Goal: Information Seeking & Learning: Learn about a topic

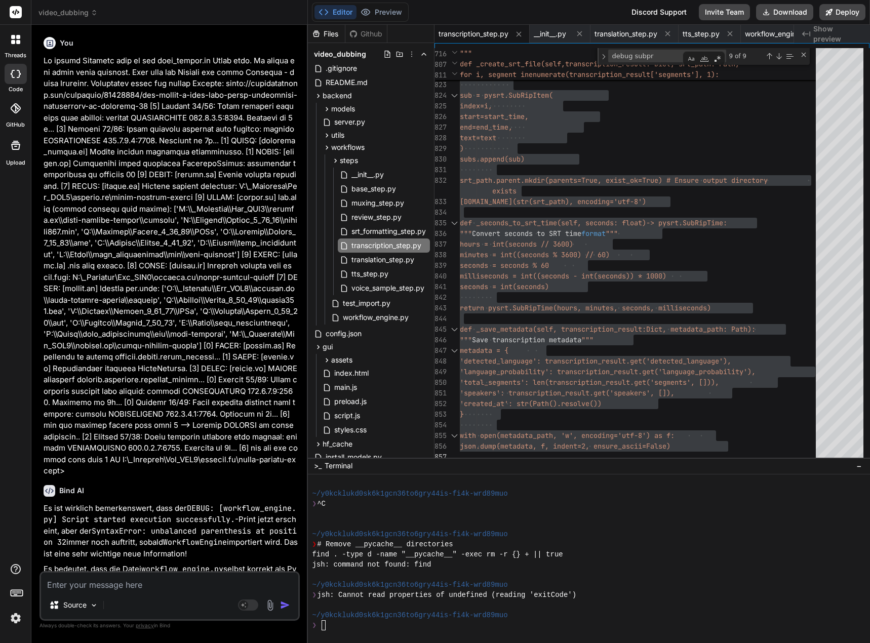
scroll to position [4304, 0]
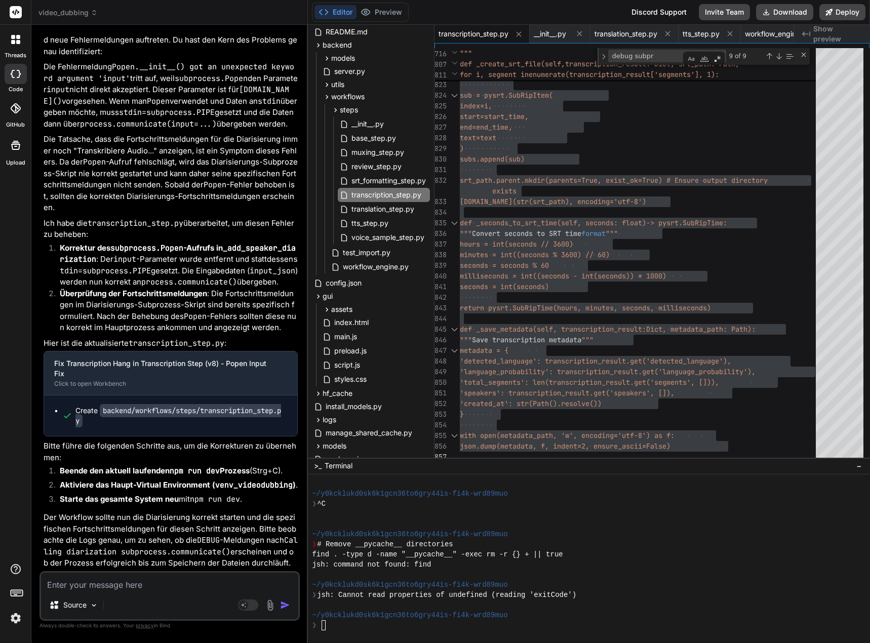
click at [135, 584] on textarea at bounding box center [169, 582] width 257 height 18
click at [97, 584] on textarea at bounding box center [169, 582] width 257 height 18
type textarea "N"
type textarea "x"
type textarea "Nu"
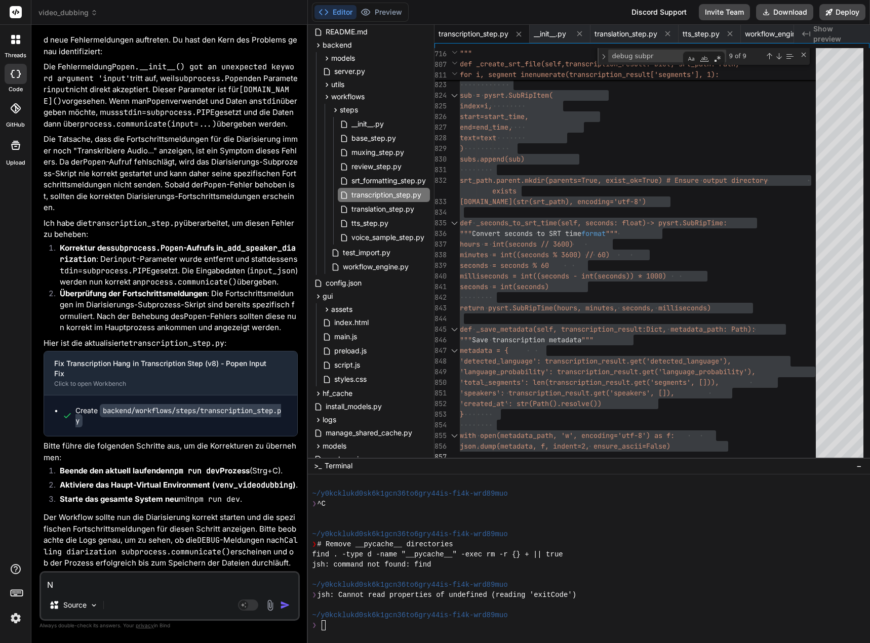
type textarea "x"
type textarea "Nun"
type textarea "x"
type textarea "Nun"
type textarea "x"
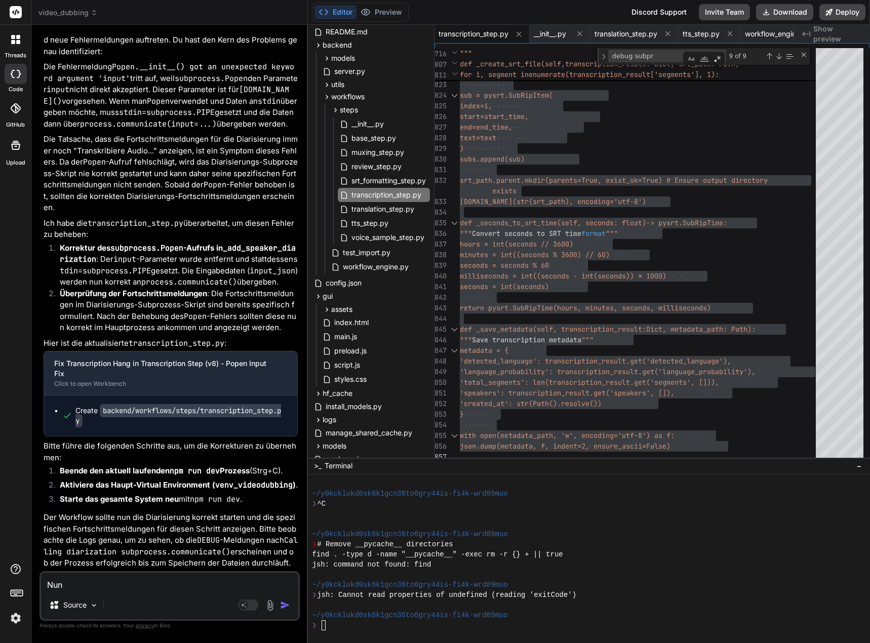
type textarea "Nun g"
type textarea "x"
type textarea "Nun ge"
type textarea "x"
type textarea "Nun geh"
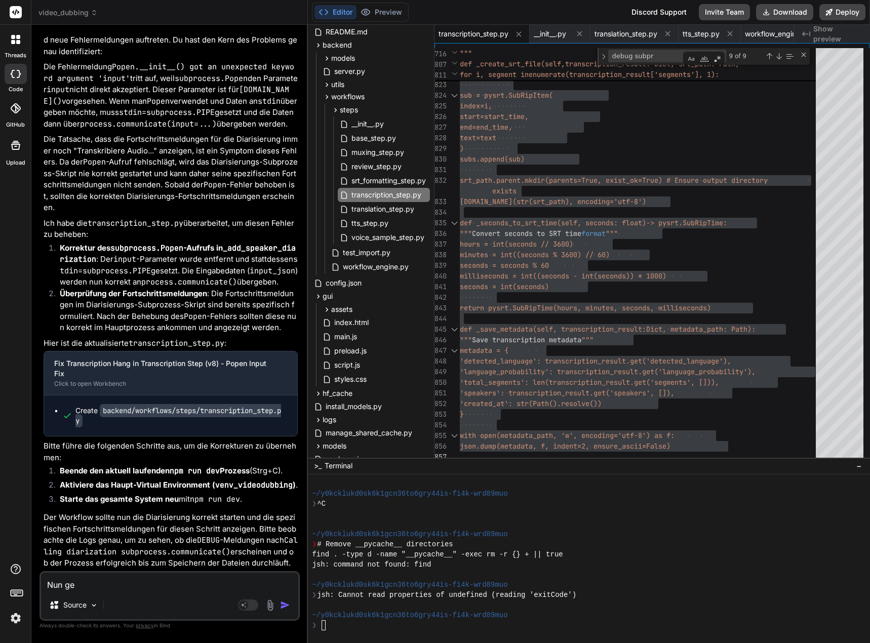
type textarea "x"
type textarea "Nun geht"
type textarea "x"
type textarea "Nun geht"
type textarea "x"
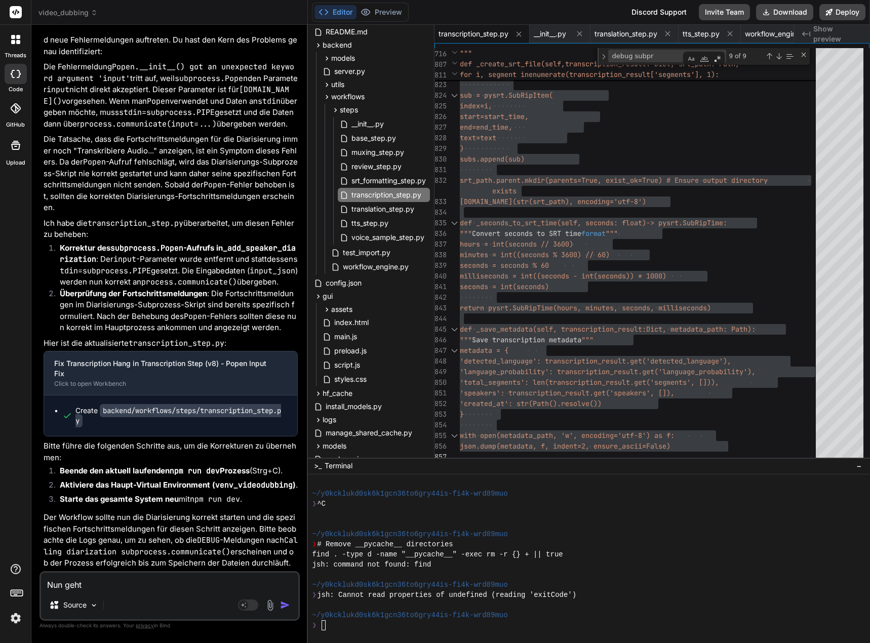
type textarea "Nun geht e"
type textarea "x"
type textarea "Nun geht es"
type textarea "x"
type textarea "Nun geht es"
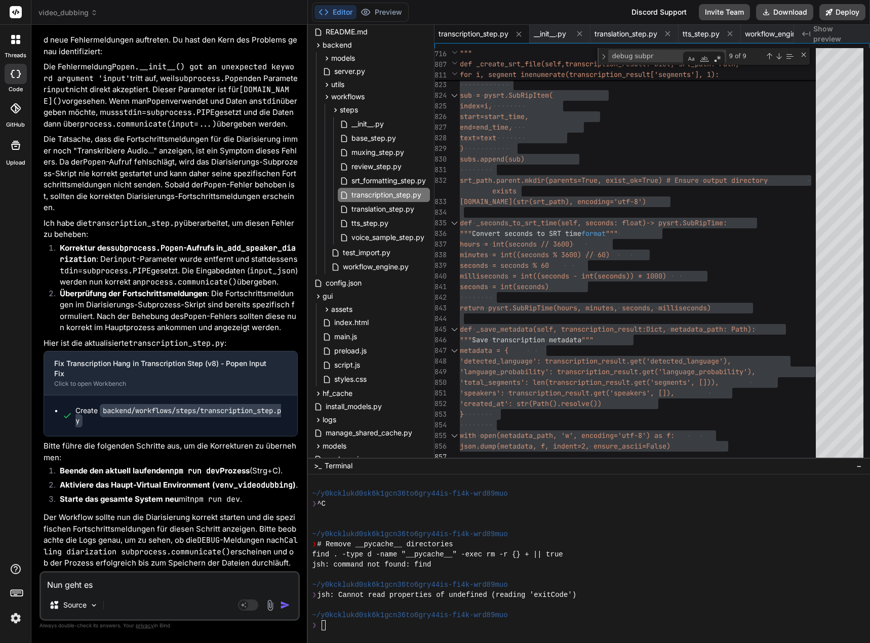
type textarea "x"
type textarea "Nun geht es w"
type textarea "x"
type textarea "Nun geht es wo"
type textarea "x"
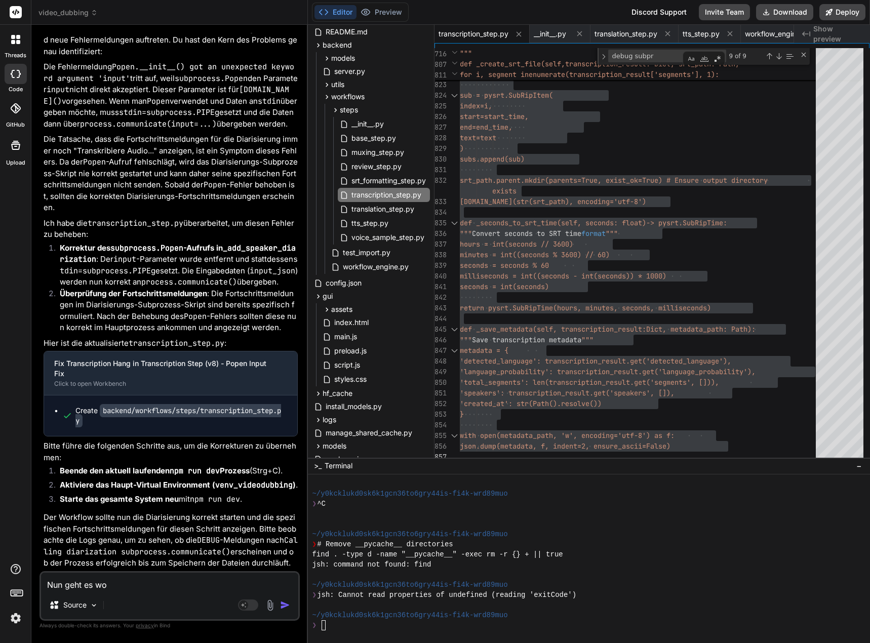
type textarea "Nun geht es woh"
type textarea "x"
type textarea "Nun geht es wo"
type textarea "x"
type textarea "Nun geht es w"
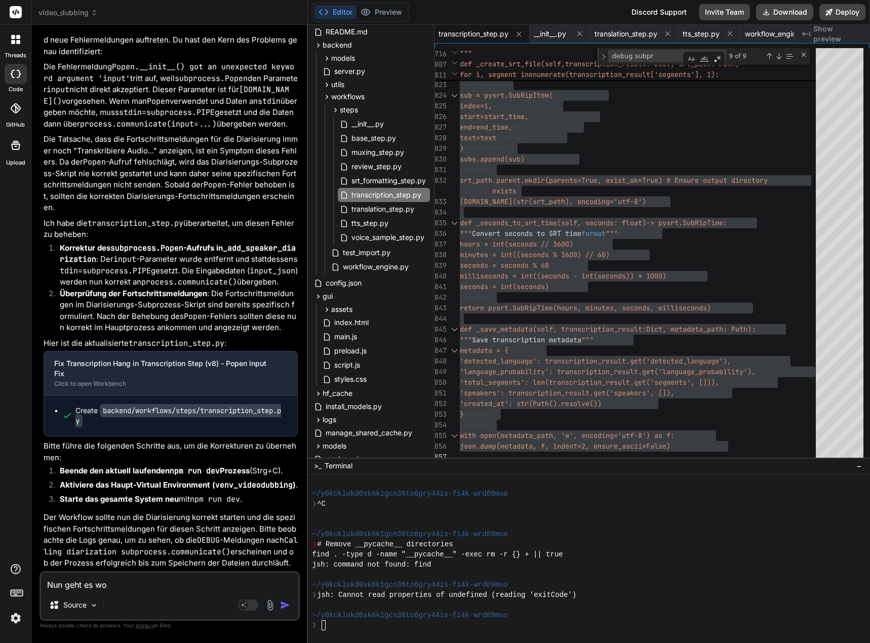
type textarea "x"
type textarea "Nun geht es"
type textarea "x"
type textarea "Nun geht e"
type textarea "x"
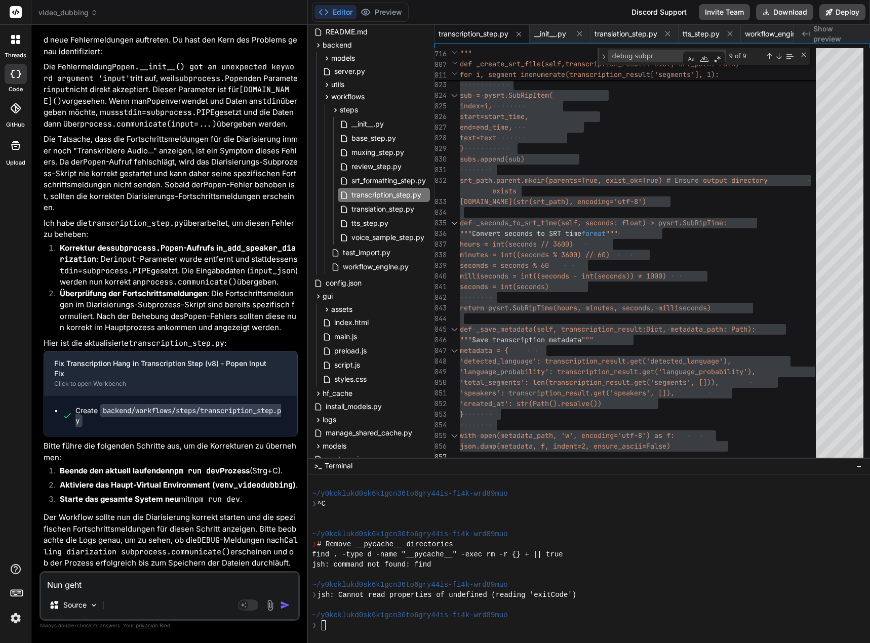
type textarea "Nun geht"
type textarea "x"
type textarea "Nun geh"
type textarea "x"
type textarea "Nun ge"
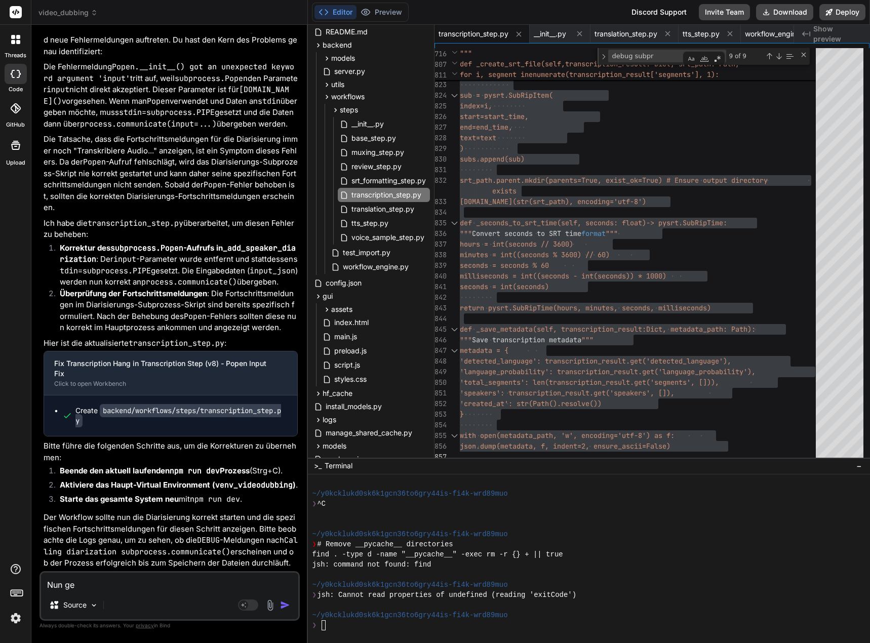
type textarea "x"
type textarea "Nun g"
type textarea "x"
type textarea "Nun"
type textarea "x"
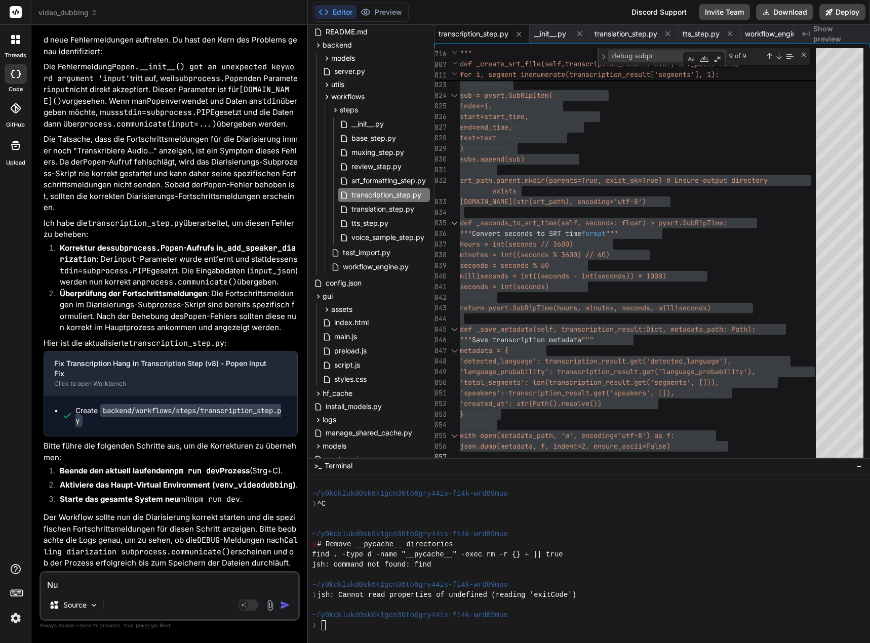
type textarea "N"
type textarea "x"
type textarea "D"
type textarea "x"
type textarea "Di"
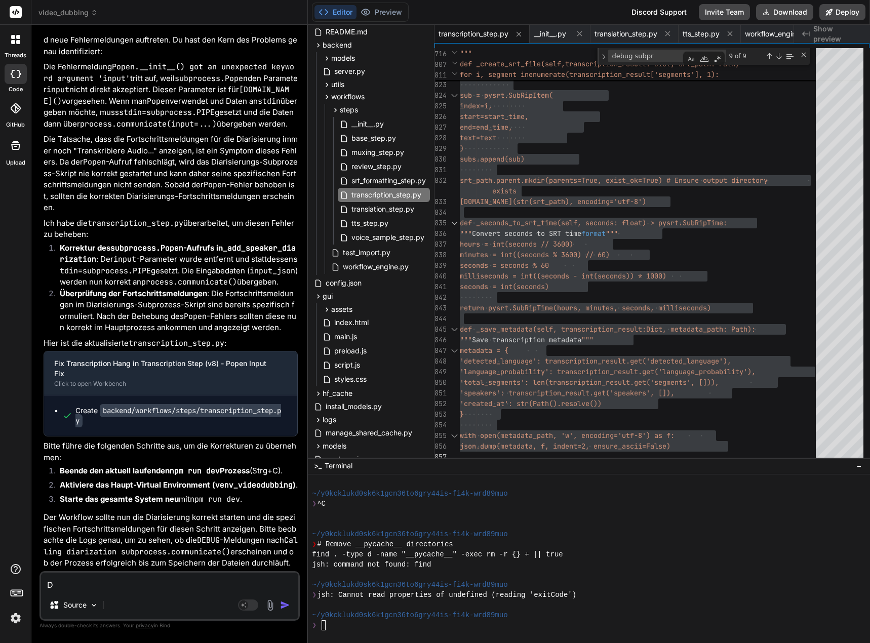
type textarea "x"
type textarea "Die"
type textarea "x"
type textarea "Di"
type textarea "x"
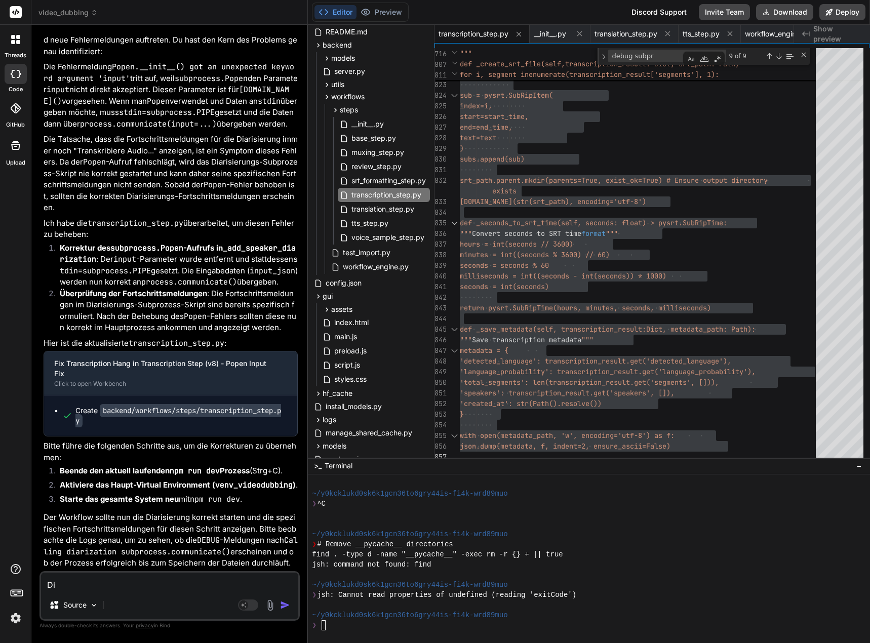
type textarea "D"
type textarea "x"
type textarea "De"
type textarea "x"
type textarea "Der"
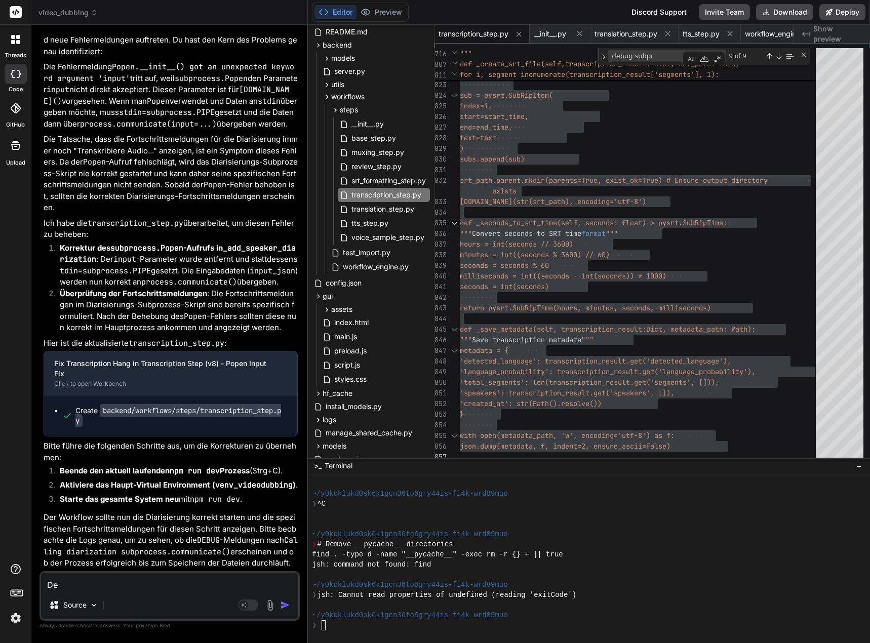
type textarea "x"
type textarea "Der"
type textarea "x"
type textarea "Der S"
type textarea "x"
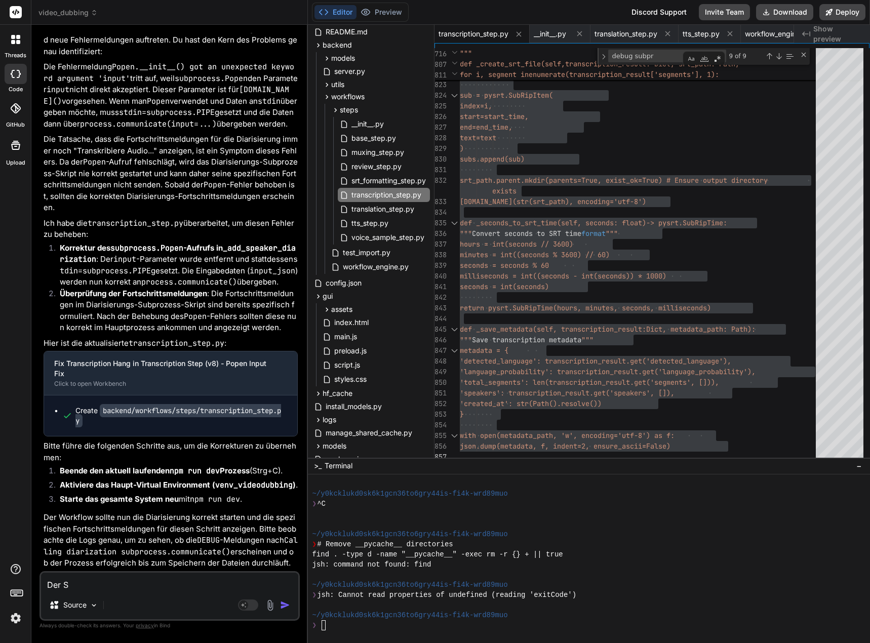
type textarea "Der St"
type textarea "x"
type textarea "Der Ste"
type textarea "x"
type textarea "Der Step"
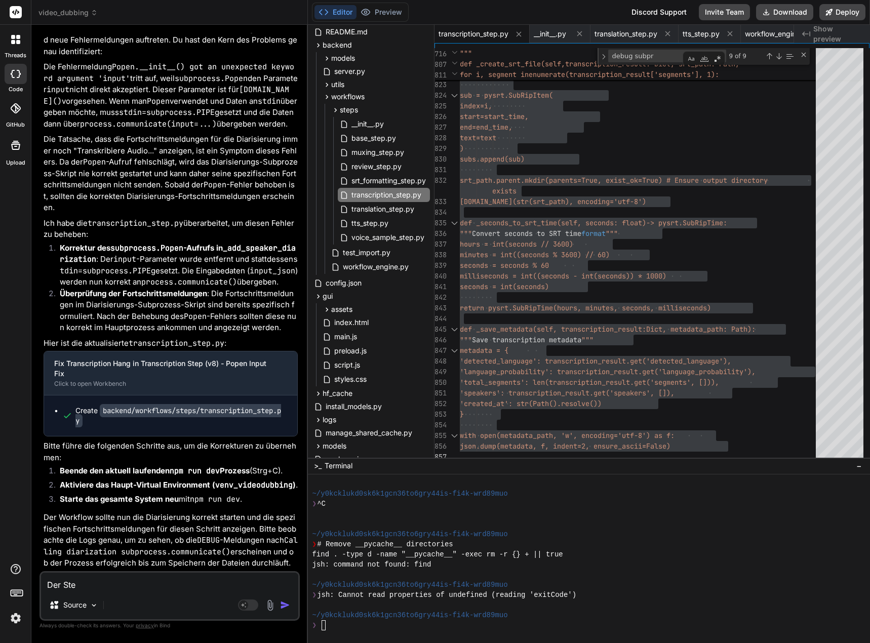
type textarea "x"
type textarea "Der Step"
type textarea "x"
type textarea "Der Step l"
type textarea "x"
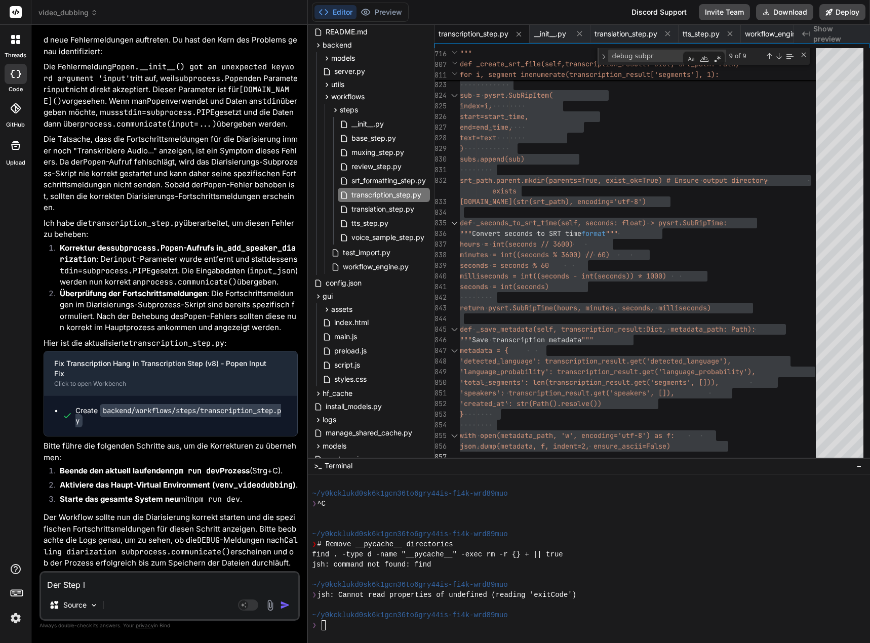
type textarea "Der Step lä"
type textarea "x"
type textarea "Der Step läu"
type textarea "x"
type textarea "Der Step läuf"
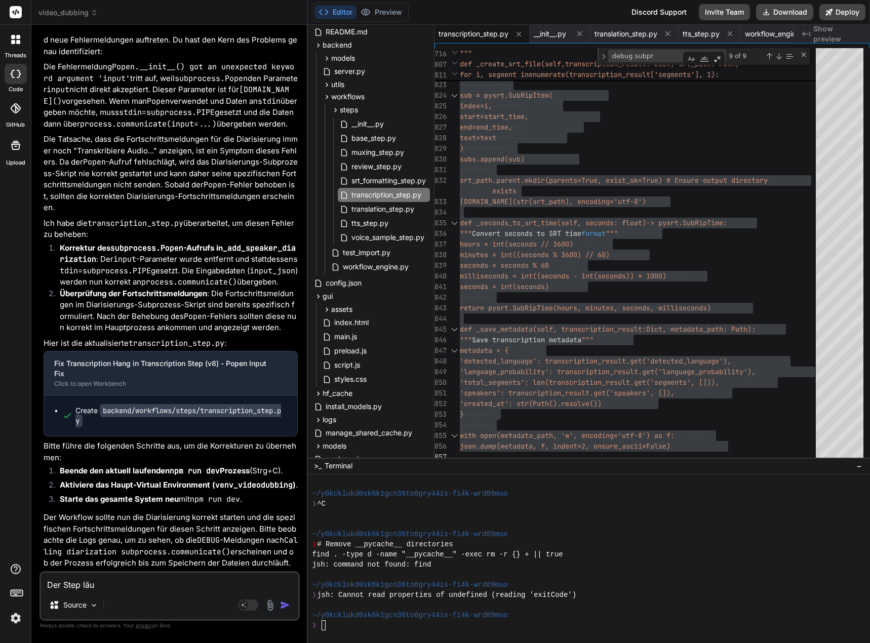
type textarea "x"
type textarea "Der Step läuft"
type textarea "x"
type textarea "Der Step läuft"
type textarea "x"
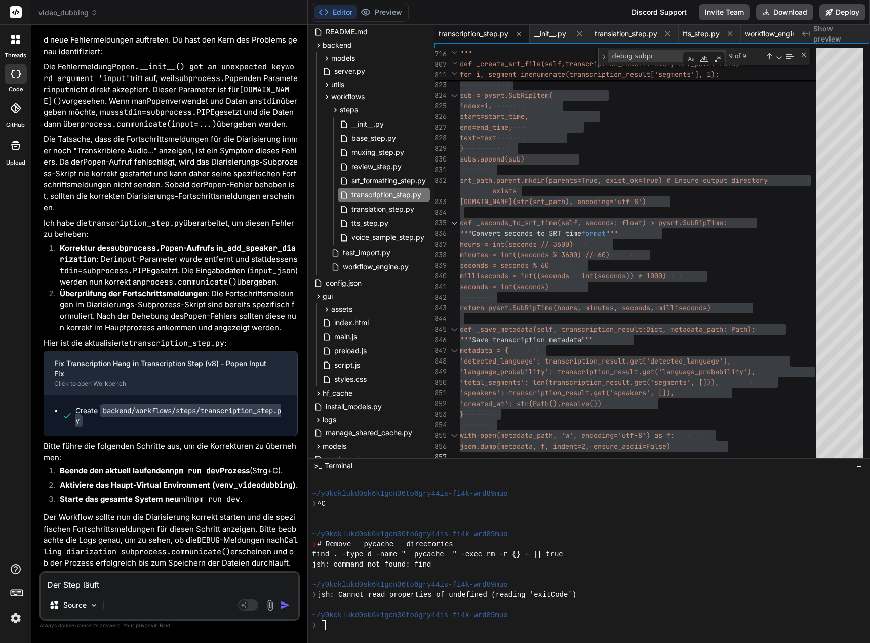
type textarea "Der Step läuft n"
type textarea "x"
type textarea "Der Step läuft na"
type textarea "x"
type textarea "Der Step läuft nac"
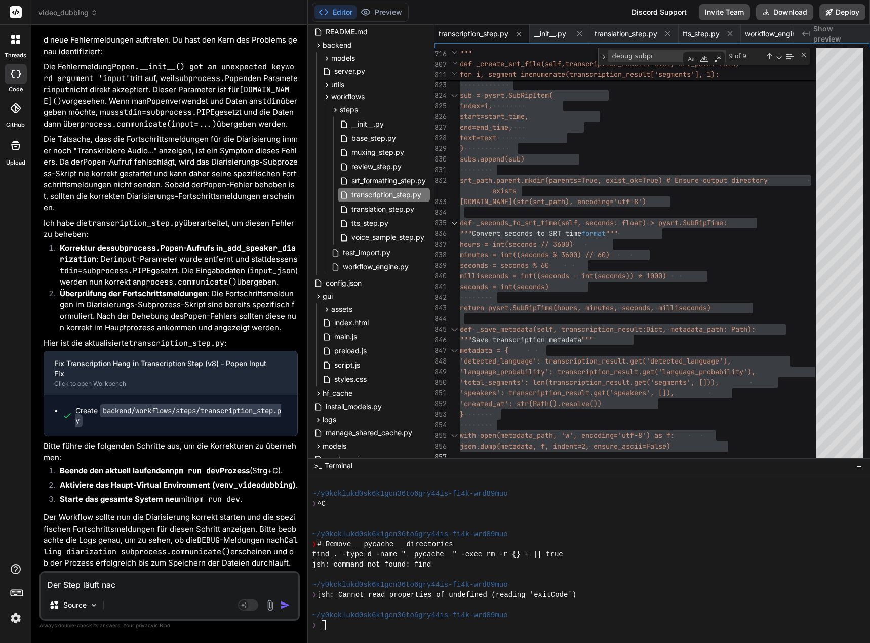
type textarea "x"
type textarea "Der Step läuft nach"
type textarea "x"
type textarea "Der Step läuft nach"
type textarea "x"
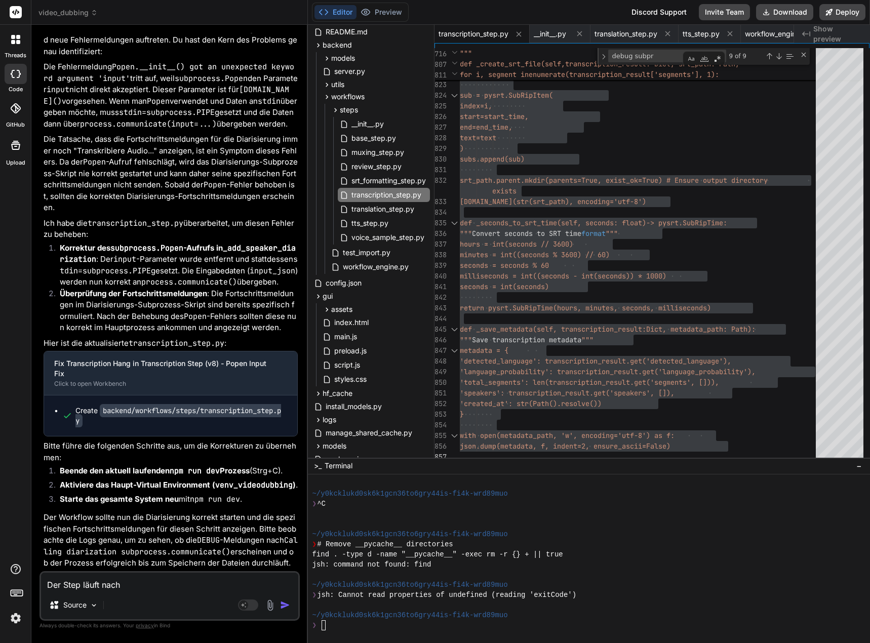
type textarea "Der Step läuft nach d"
type textarea "x"
type textarea "Der Step läuft nach de"
type textarea "x"
type textarea "Der Step läuft nach der"
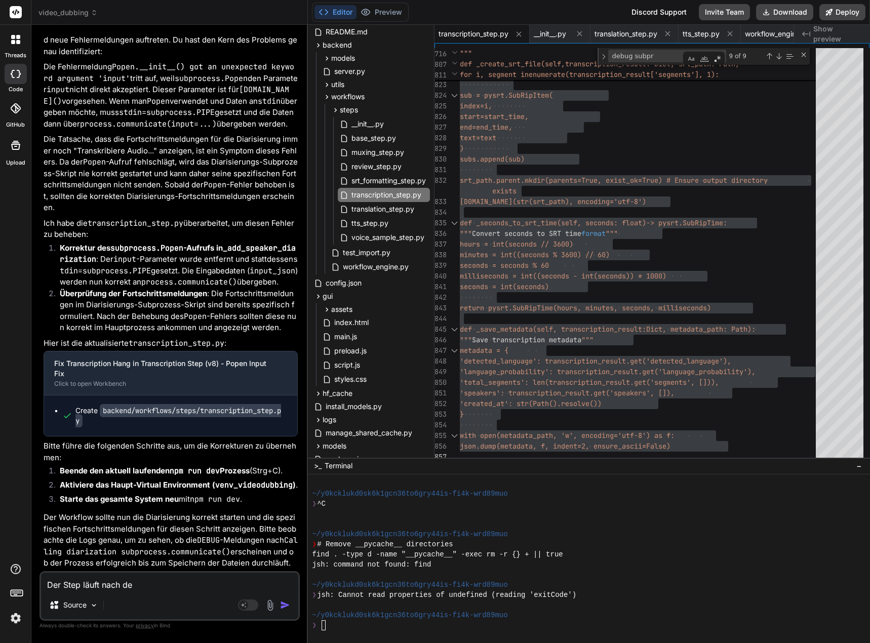
type textarea "x"
type textarea "Der Step läuft nach der"
type textarea "x"
type textarea "Der Step läuft nach der T"
type textarea "x"
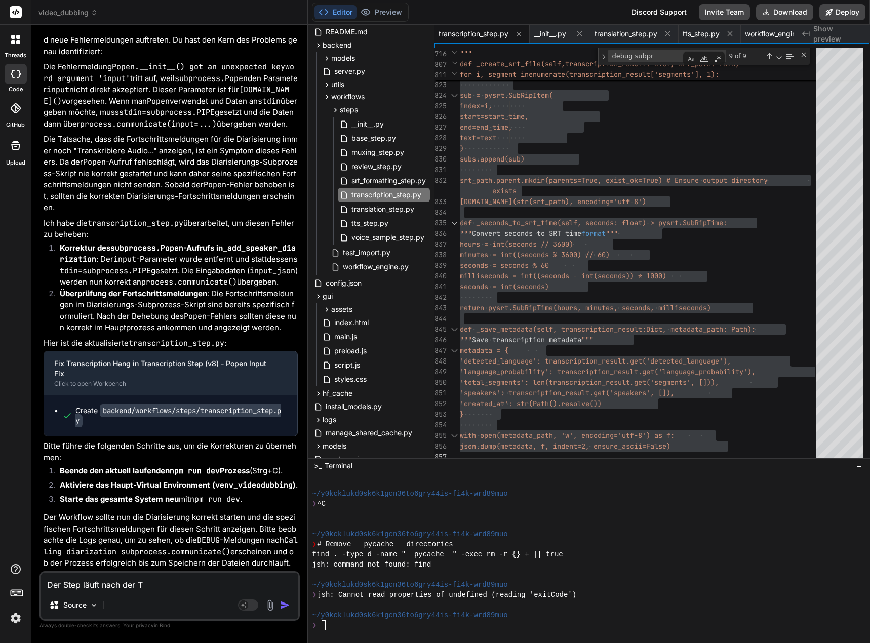
type textarea "Der Step läuft nach der Tr"
type textarea "x"
type textarea "Der Step läuft nach der Tra"
type textarea "x"
type textarea "Der Step läuft nach der Tran"
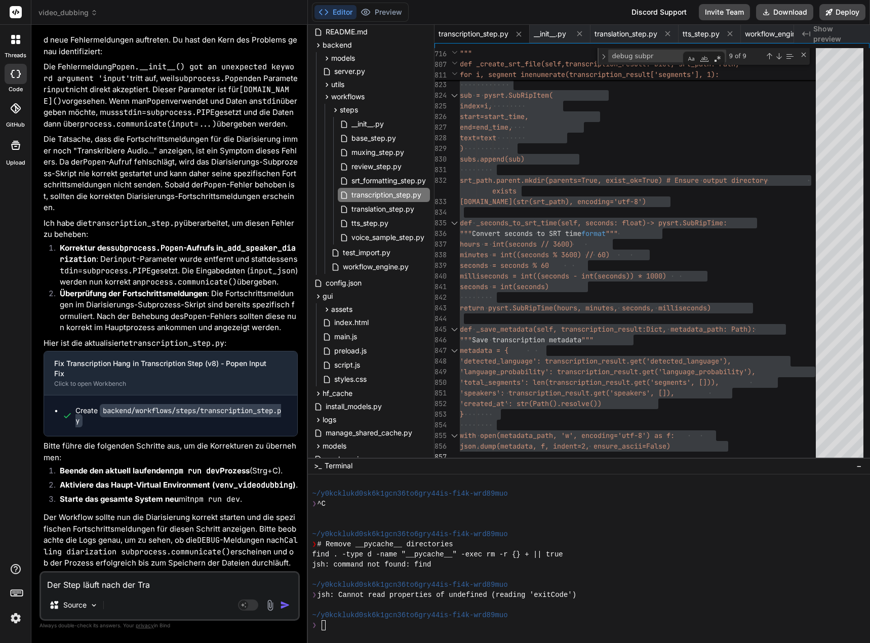
type textarea "x"
type textarea "Der Step läuft nach der Trans"
type textarea "x"
type textarea "Der Step läuft nach der Transk"
type textarea "x"
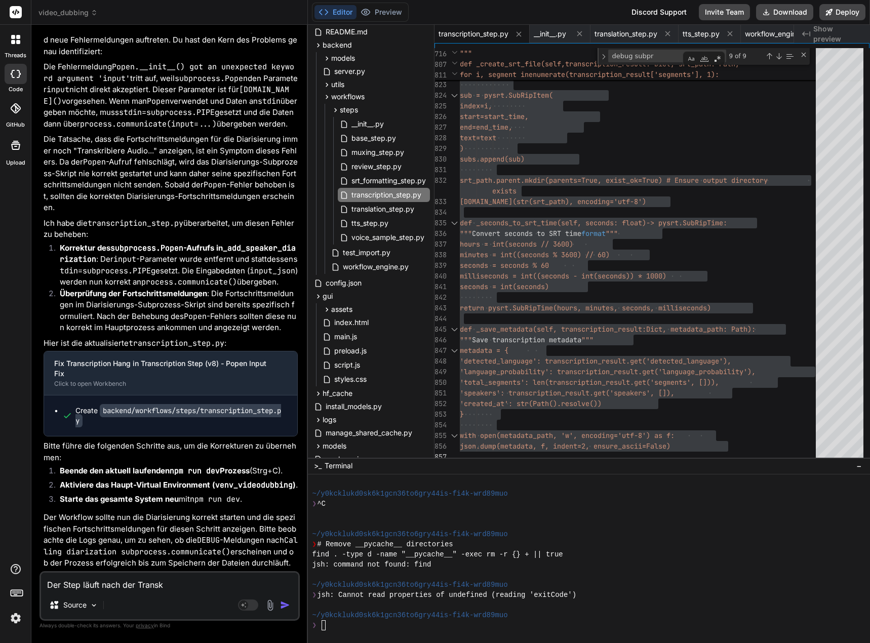
type textarea "Der Step läuft nach der Transkr"
type textarea "x"
type textarea "Der Step läuft nach der Transkri"
type textarea "x"
type textarea "Der Step läuft nach der Transkrip"
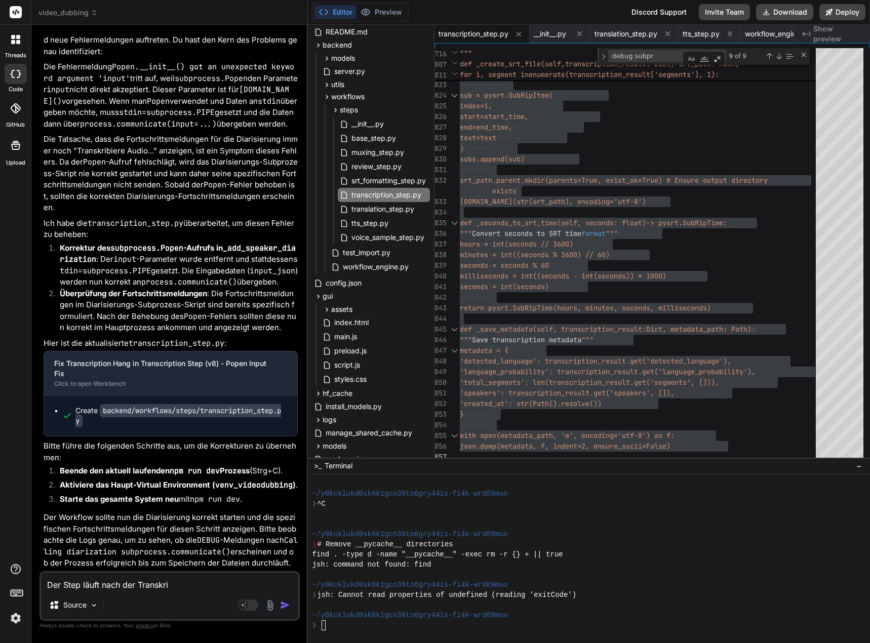
type textarea "x"
type textarea "Der Step läuft nach der Transkript"
type textarea "x"
type textarea "Der Step läuft nach der Transkripti"
type textarea "x"
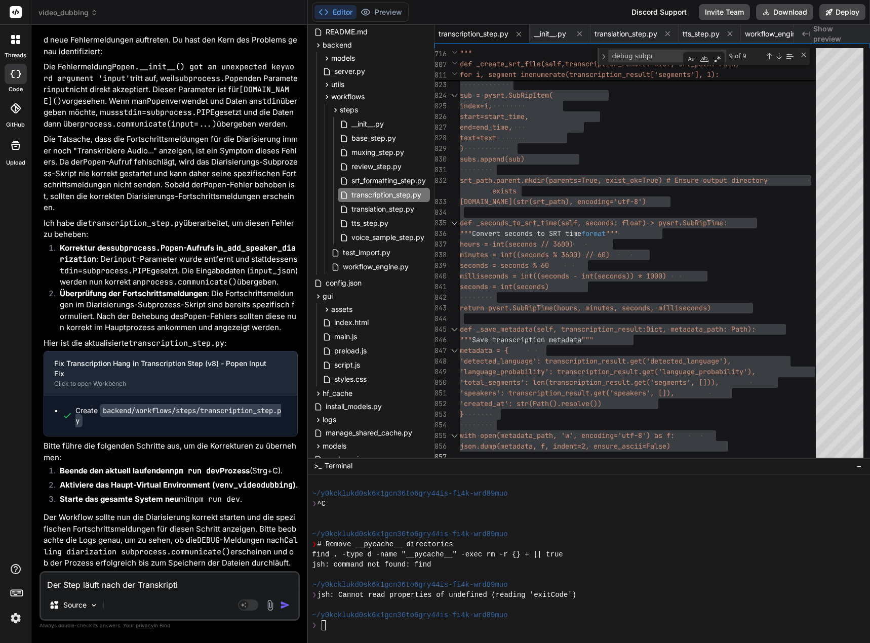
type textarea "Der Step läuft nach der Transkriptio"
type textarea "x"
type textarea "Der Step läuft nach der Transkription"
type textarea "x"
type textarea "Der Step läuft nach der Transkription"
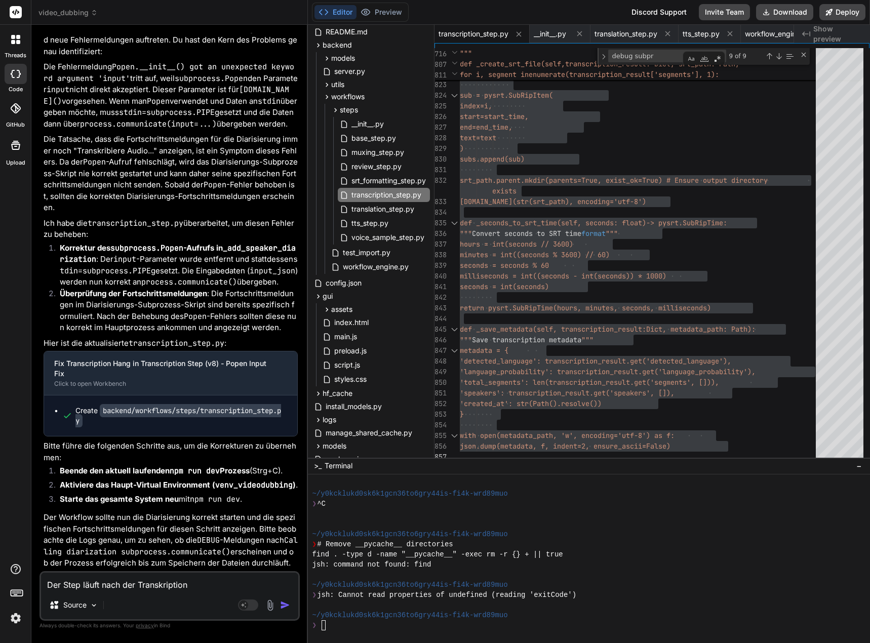
type textarea "x"
type textarea "Der Step läuft nach der Transkription"
type textarea "x"
type textarea "Der Step läuft nach der Transkripti"
type textarea "x"
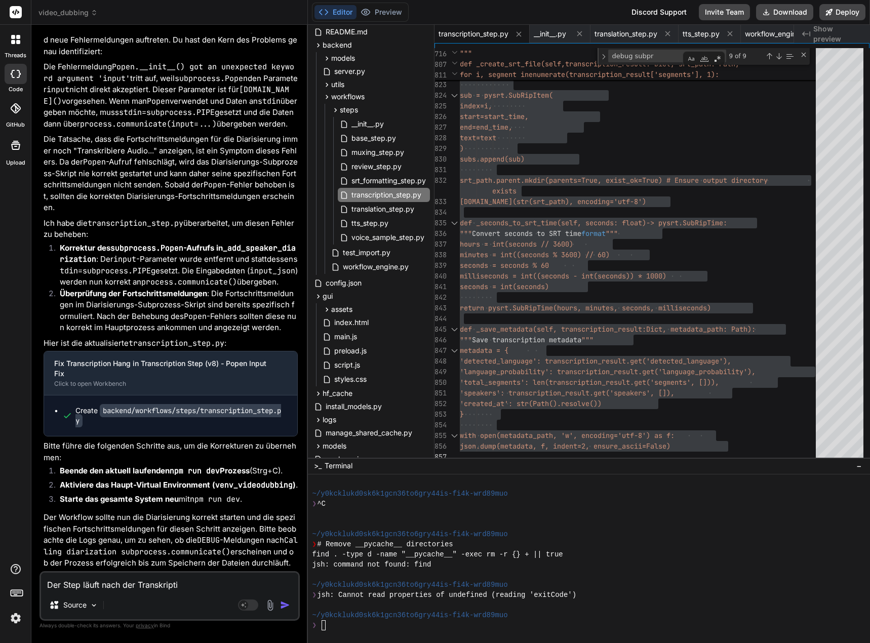
type textarea "Der Step läuft nach der Transkript"
type textarea "x"
type textarea "Der Step läuft nach der Transkrip"
type textarea "x"
type textarea "Der Step läuft nach der Transkri"
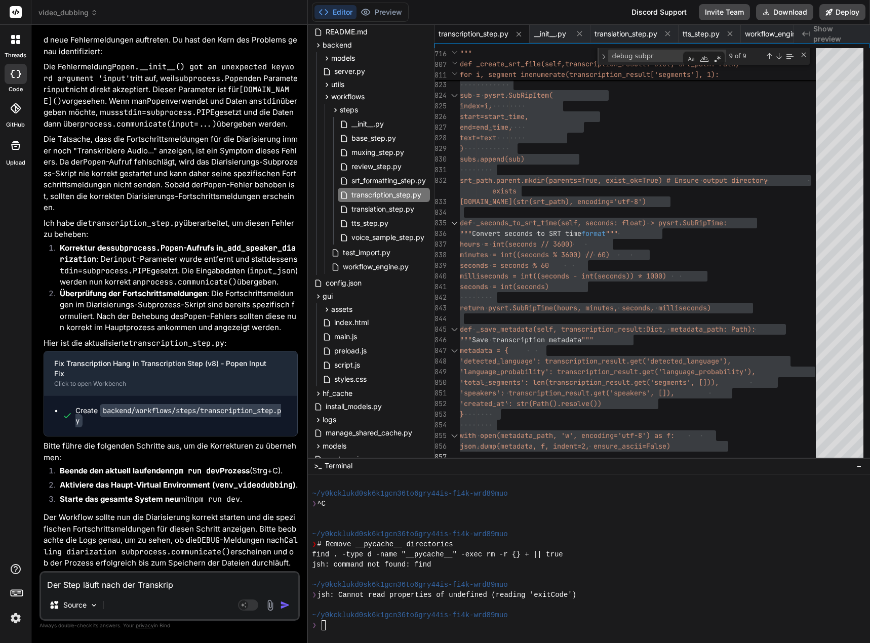
type textarea "x"
type textarea "Der Step läuft nach der Transkr"
type textarea "x"
type textarea "Der Step läuft nach der Transk"
type textarea "x"
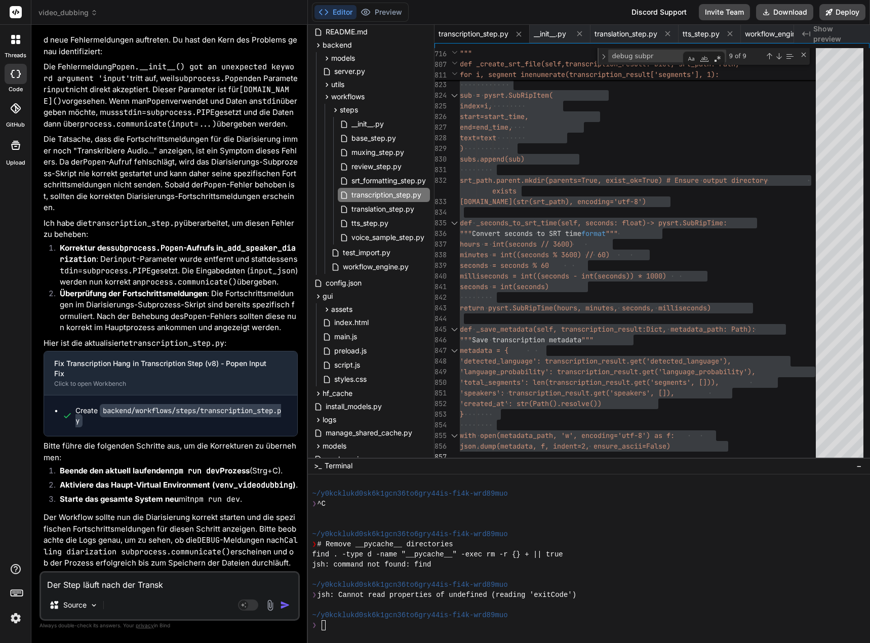
type textarea "Der Step läuft nach der Trans"
type textarea "x"
type textarea "Der Step läuft nach der Tran"
type textarea "x"
type textarea "Der Step läuft nach der Tra"
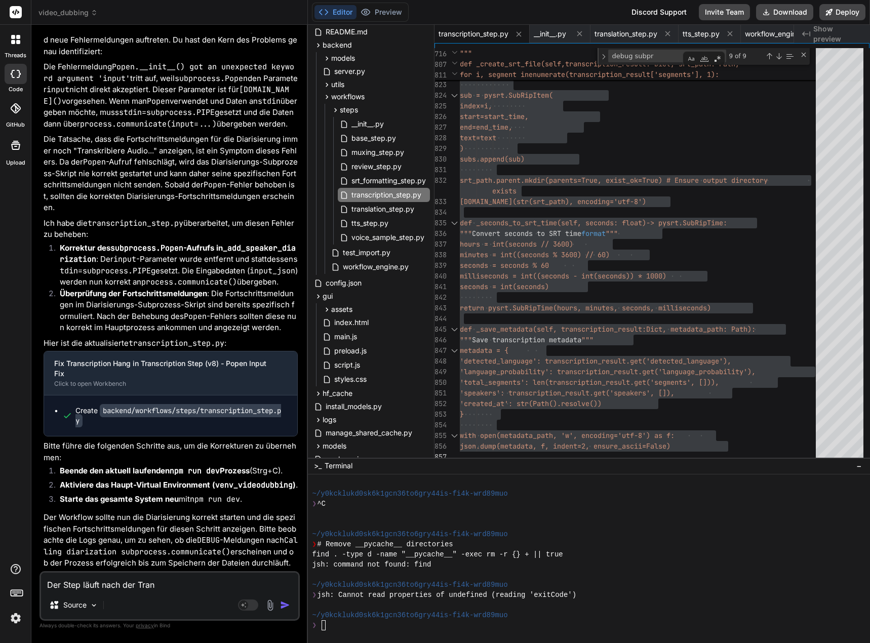
type textarea "x"
type textarea "Der Step läuft nach der T"
type textarea "x"
type textarea "Der Step läuft nach der"
type textarea "x"
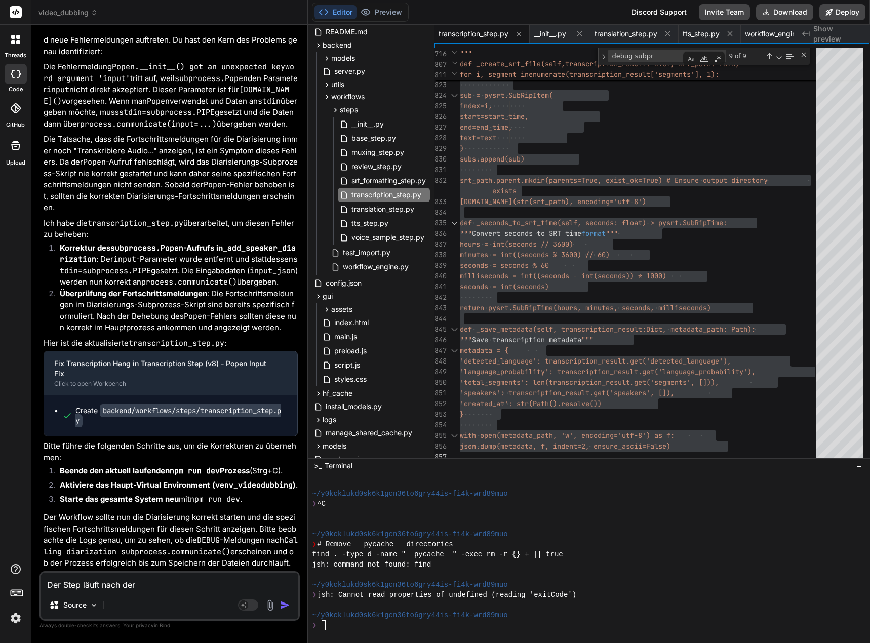
type textarea "Der Step läuft nach der"
type textarea "x"
type textarea "Der Step läuft nach de"
type textarea "x"
type textarea "Der Step läuft nach d"
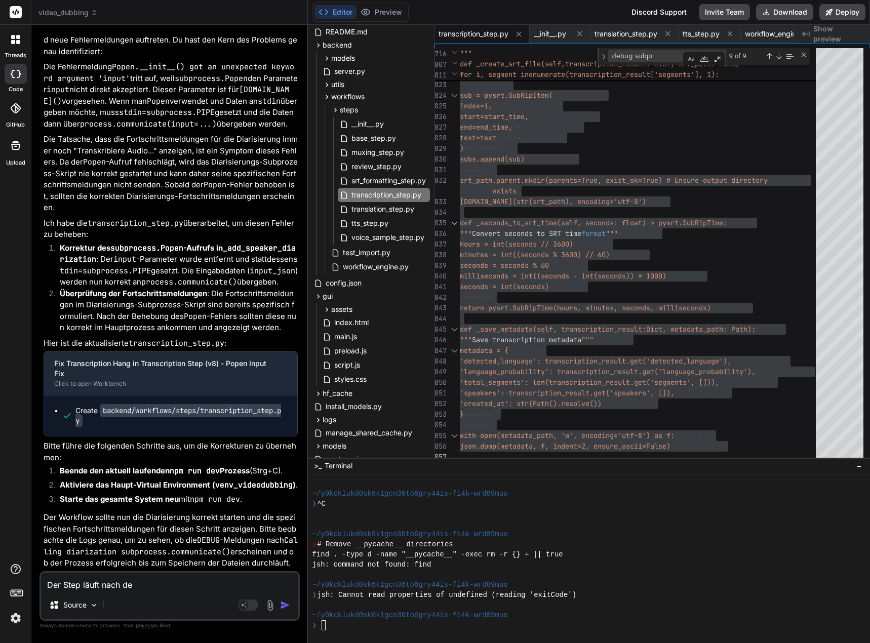
type textarea "x"
type textarea "Der Step läuft nach"
type textarea "x"
type textarea "Der Step läuft nach"
type textarea "x"
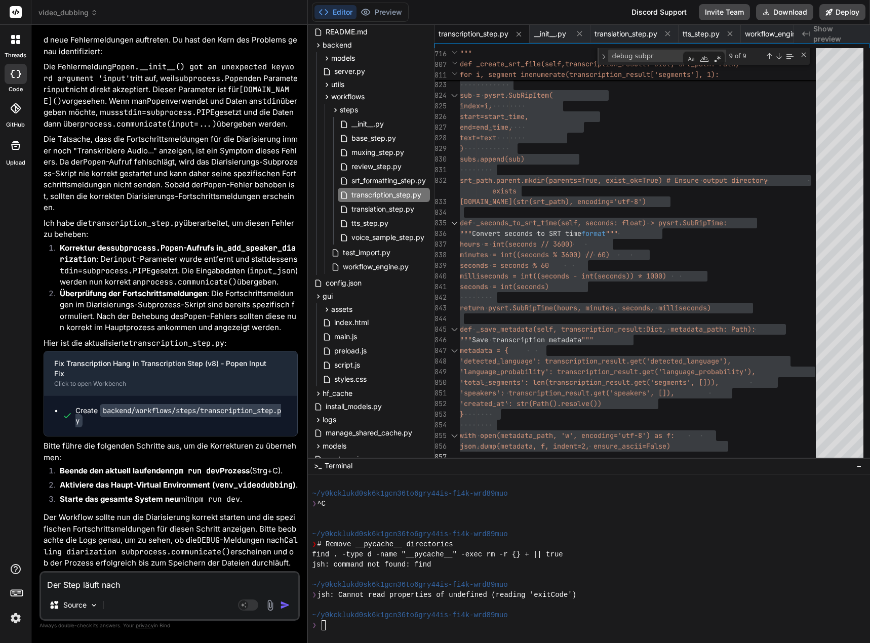
type textarea "Der Step läuft nac"
type textarea "x"
type textarea "Der Step läuft na"
type textarea "x"
type textarea "Der Step läuft n"
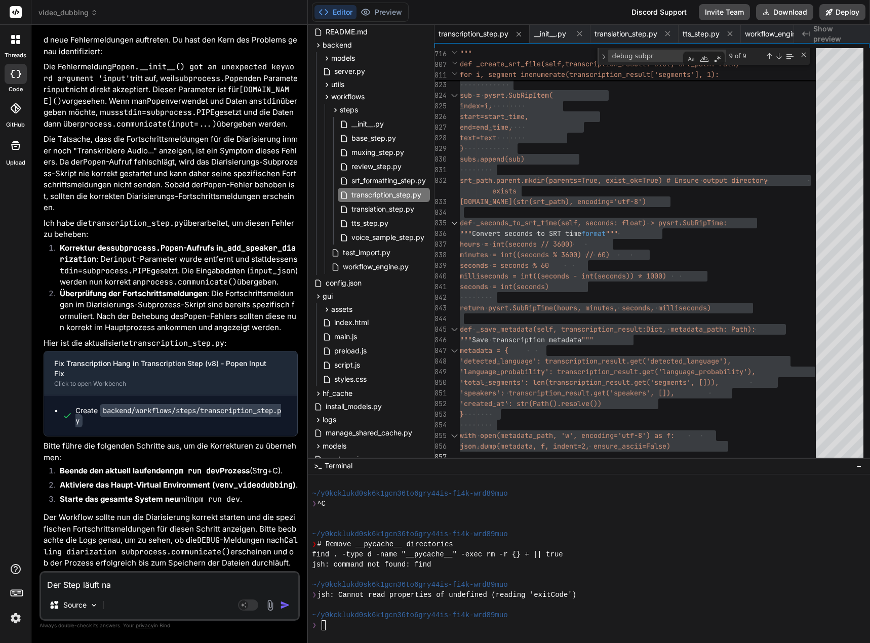
type textarea "x"
type textarea "Der Step läuft"
type textarea "x"
type textarea "Der Step läuft b"
type textarea "x"
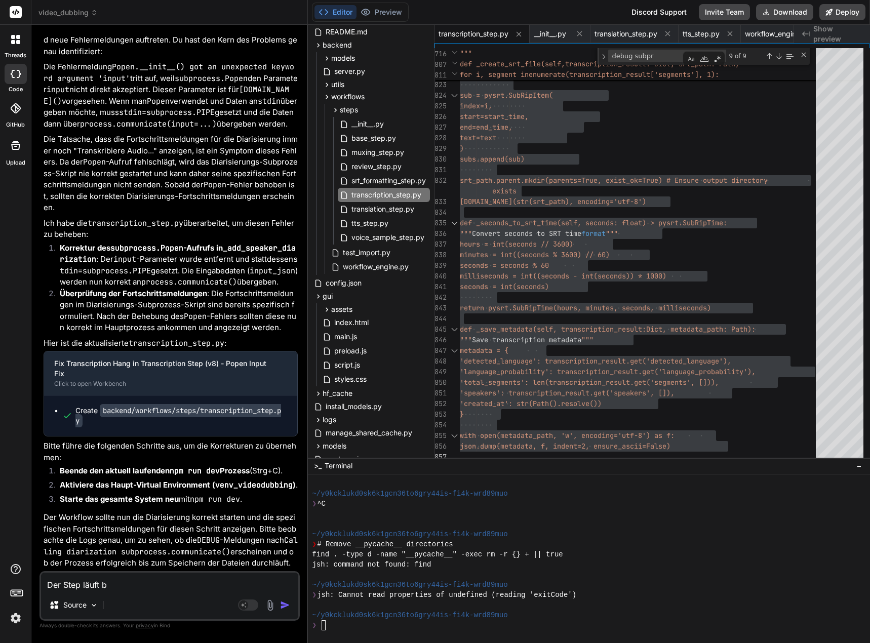
type textarea "Der Step läuft be"
type textarea "x"
type textarea "Der Step läuft bei"
type textarea "x"
type textarea "Der Step läuft bei"
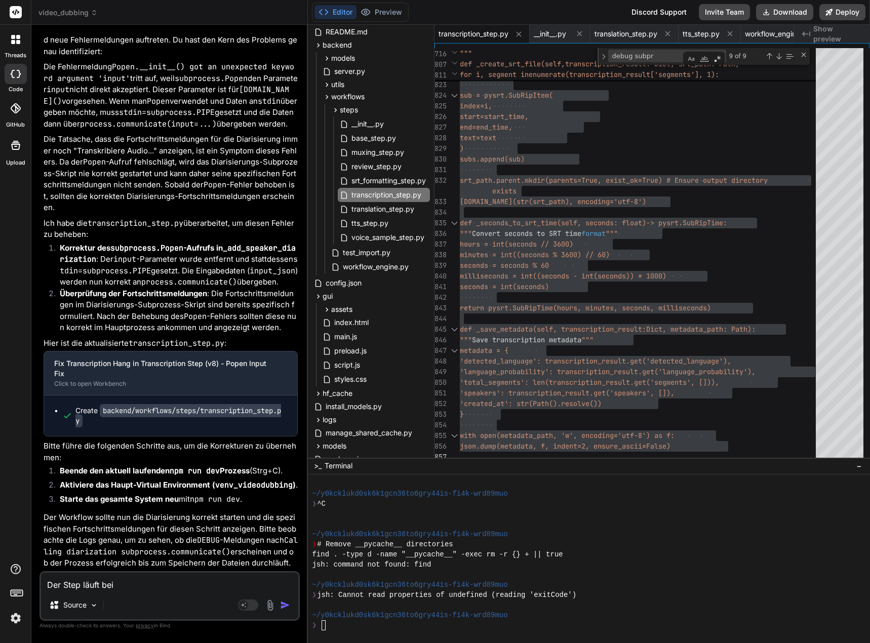
type textarea "x"
type textarea "Der Step läuft bei d"
type textarea "x"
type textarea "Der Step läuft bei de"
type textarea "x"
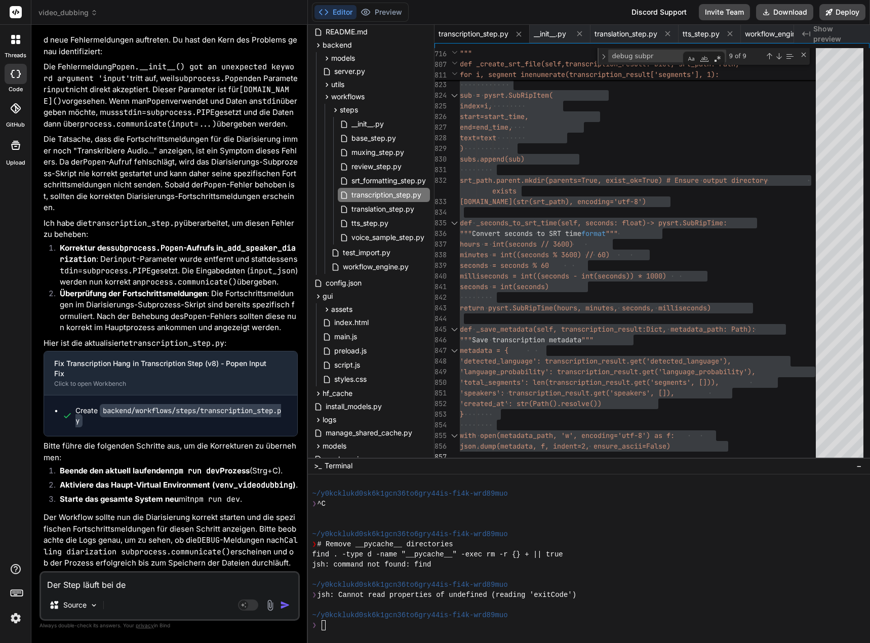
type textarea "Der Step läuft bei der"
type textarea "x"
type textarea "Der Step läuft bei der"
type textarea "x"
type textarea "Der Step läuft bei der D"
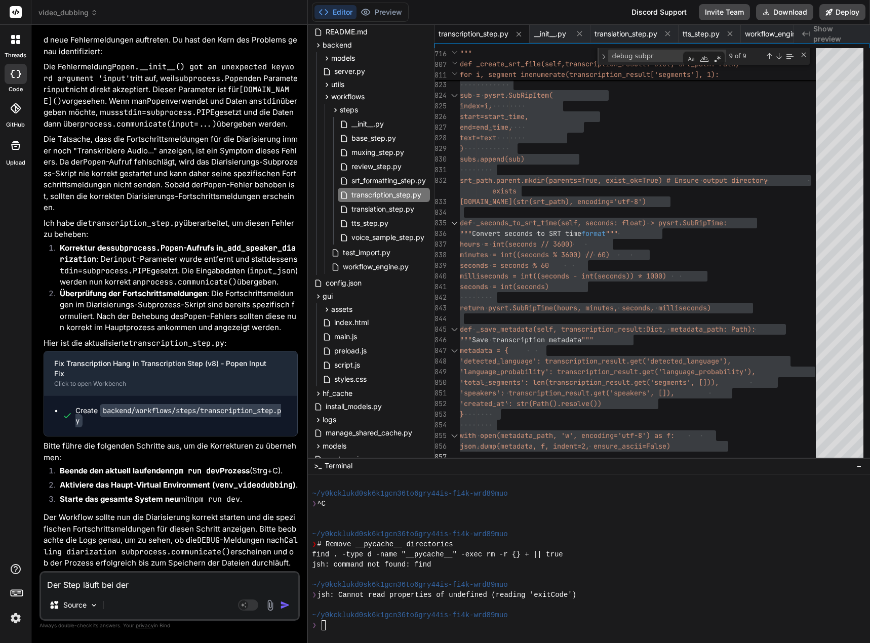
type textarea "x"
type textarea "Der Step läuft bei der Di"
type textarea "x"
type textarea "Der Step läuft bei der Dia"
type textarea "x"
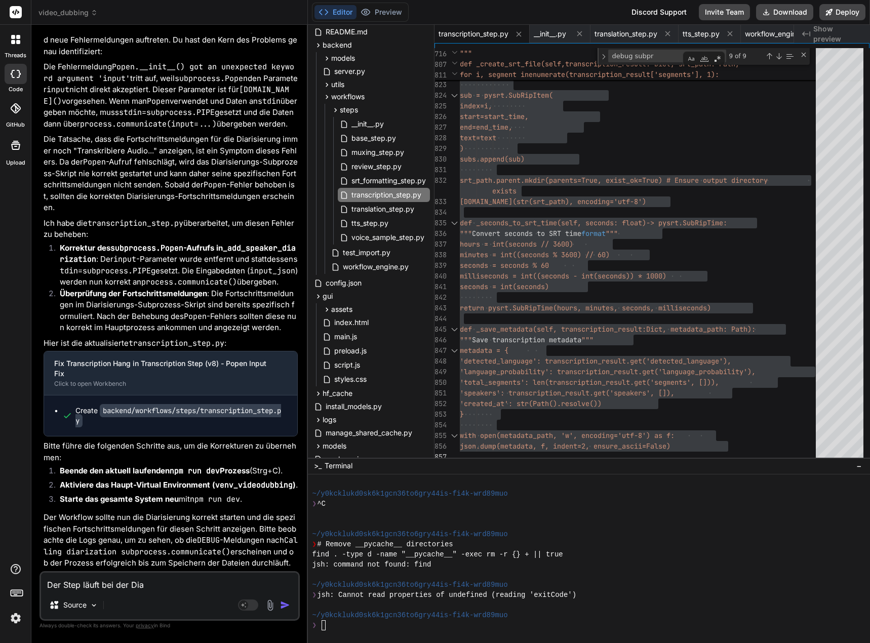
type textarea "Der Step läuft bei der Diar"
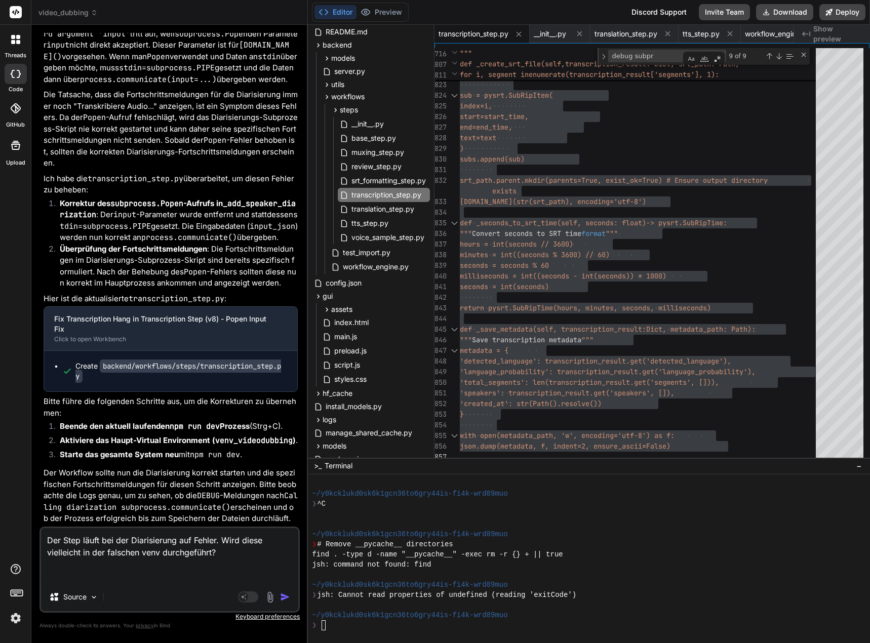
paste textarea "[0] [DATE] 12:58:50,445 - workflow.1d4d3cf5-db91-4c3c-8469-b3114500f778 - INFO …"
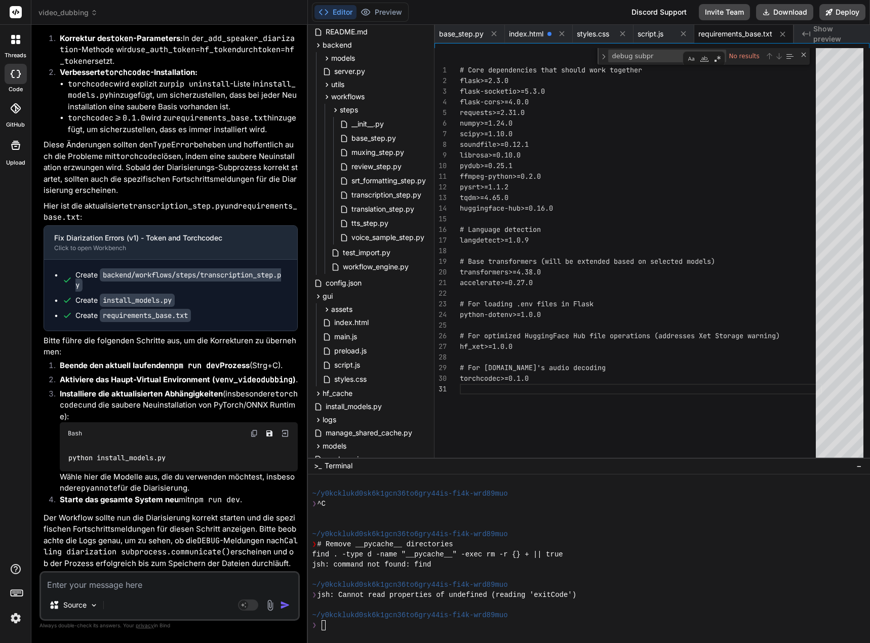
scroll to position [54836, 0]
click at [407, 194] on span "transcription_step.py" at bounding box center [386, 195] width 72 height 12
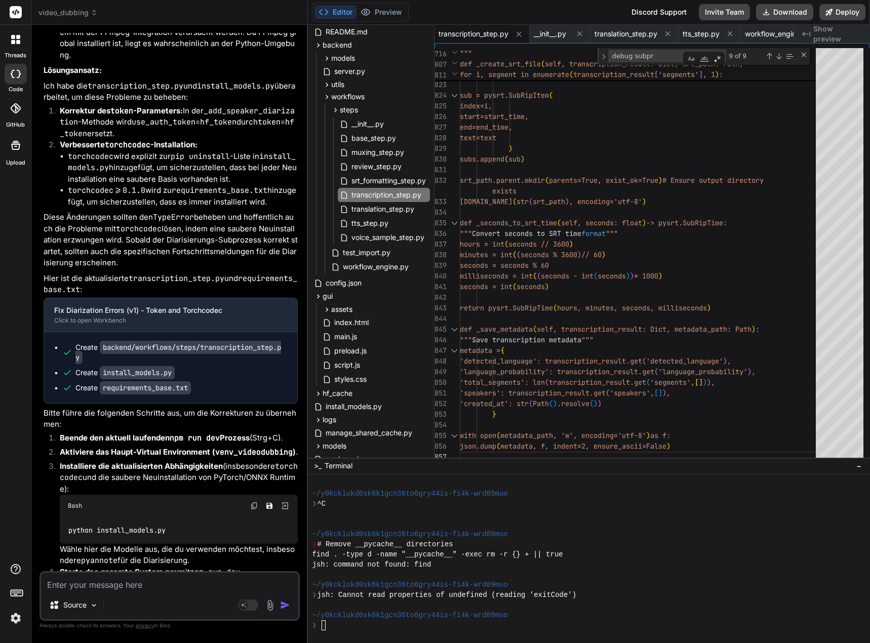
scroll to position [54684, 0]
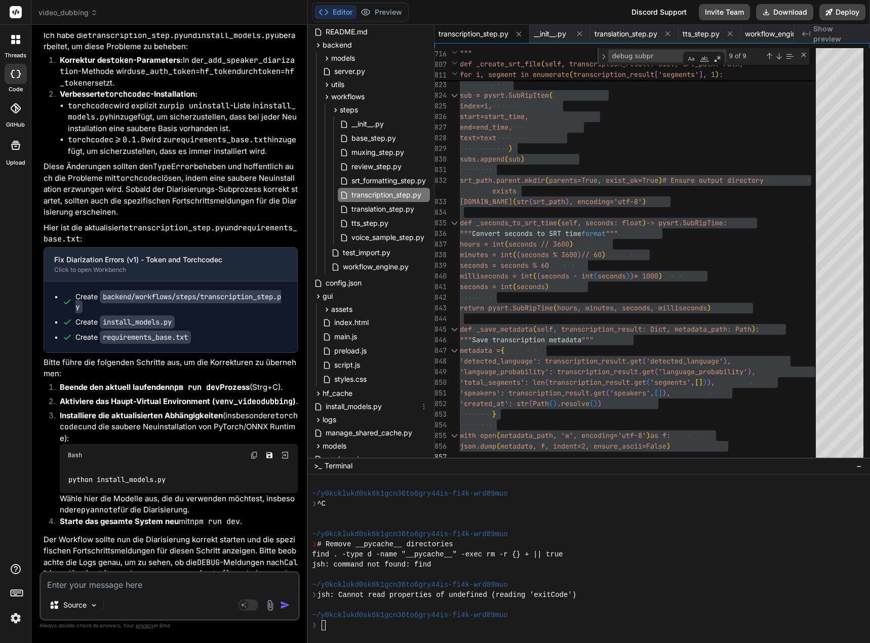
drag, startPoint x: 368, startPoint y: 404, endPoint x: 539, endPoint y: 407, distance: 171.1
click at [368, 404] on span "install_models.py" at bounding box center [354, 406] width 58 height 12
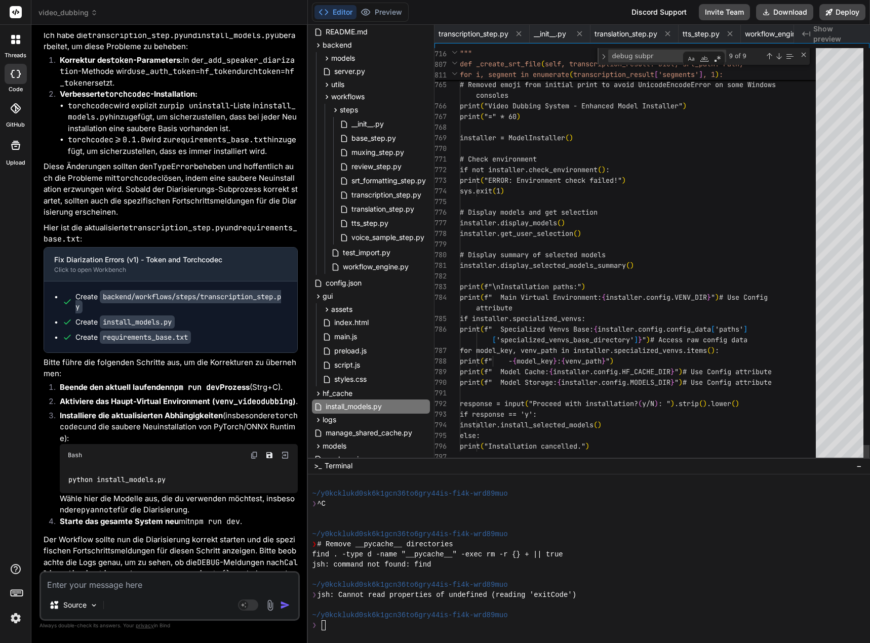
scroll to position [0, 221]
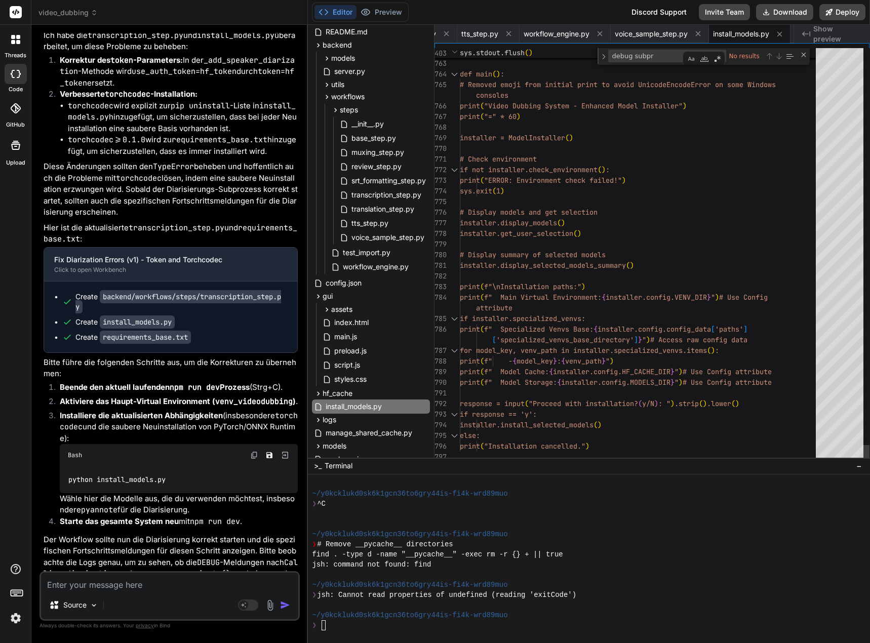
drag, startPoint x: 539, startPoint y: 407, endPoint x: 599, endPoint y: 415, distance: 60.8
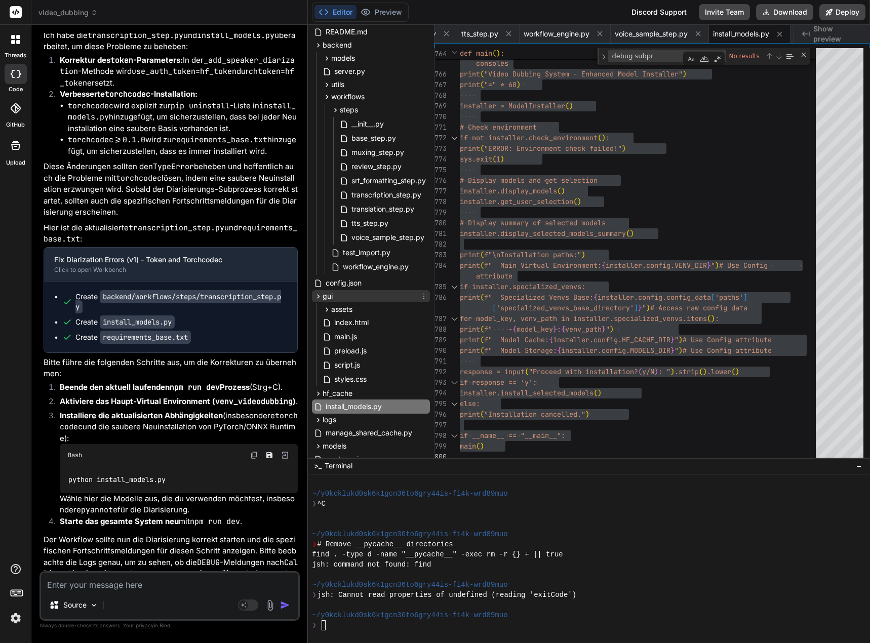
scroll to position [152, 0]
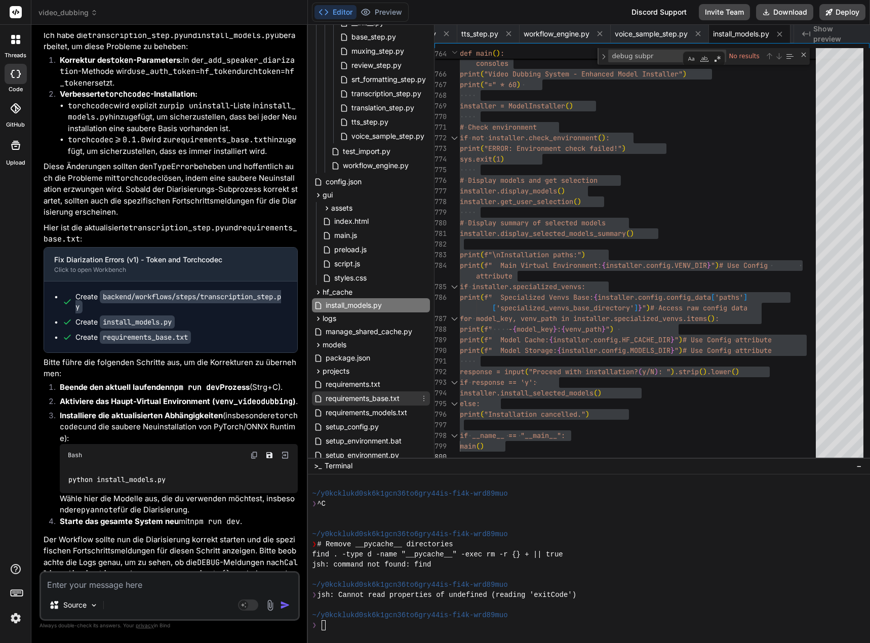
drag, startPoint x: 371, startPoint y: 398, endPoint x: 387, endPoint y: 395, distance: 16.1
click at [371, 398] on span "requirements_base.txt" at bounding box center [363, 398] width 76 height 12
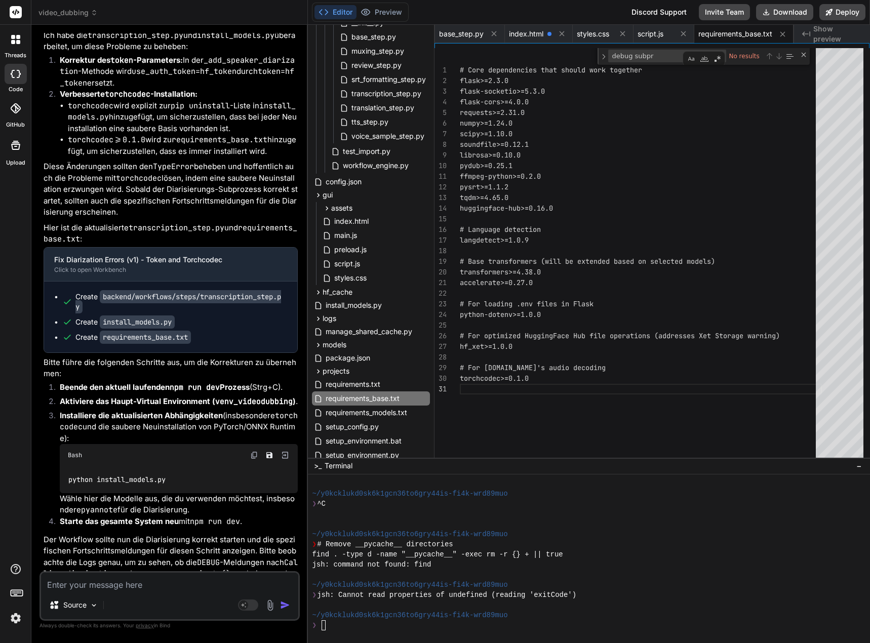
scroll to position [0, 0]
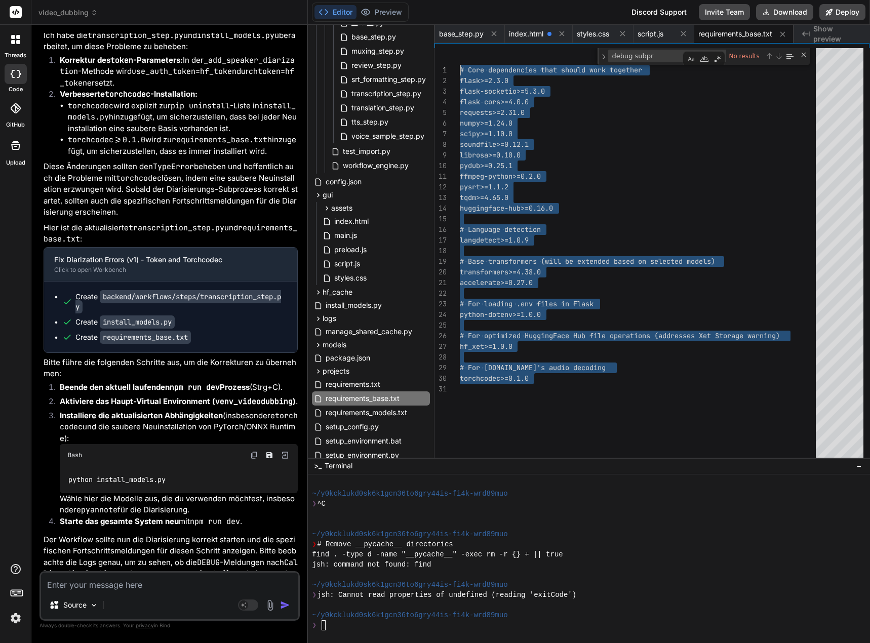
drag, startPoint x: 476, startPoint y: 390, endPoint x: 401, endPoint y: -2, distance: 398.6
click at [460, 48] on div "# Core dependencies that should work together flask>=2.3.0 flask-socketio>=5.3.…" at bounding box center [641, 255] width 362 height 414
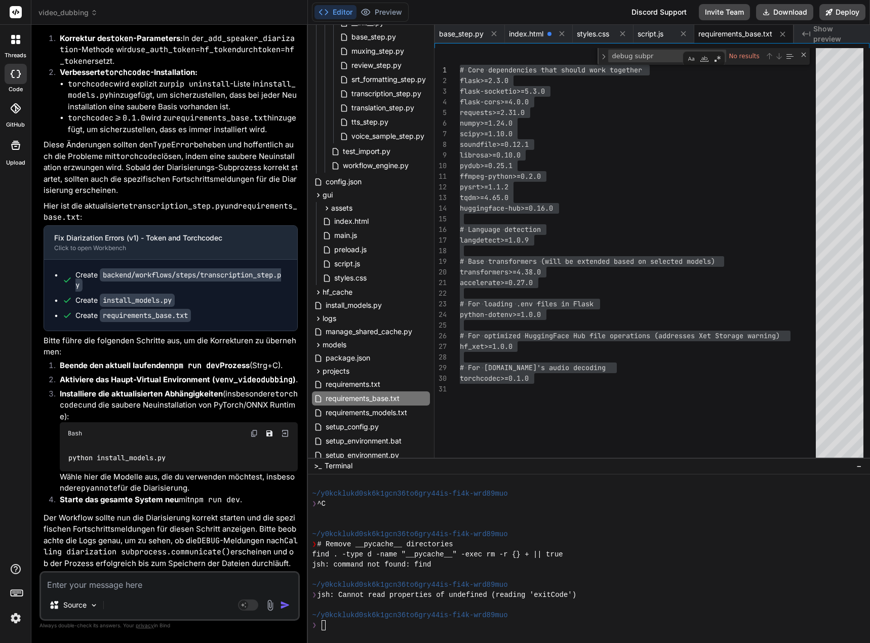
scroll to position [54836, 0]
click at [255, 433] on img at bounding box center [254, 433] width 8 height 8
